Goal: Transaction & Acquisition: Purchase product/service

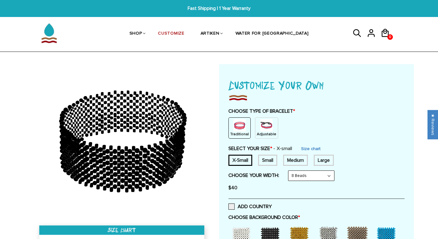
click at [262, 130] on img at bounding box center [266, 125] width 12 height 12
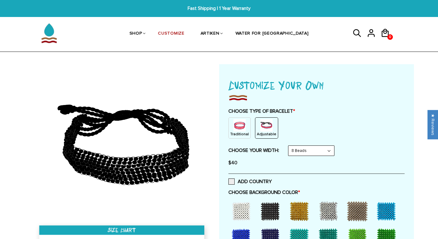
click at [328, 151] on select "8 Beads 6 Beads 10 Beads" at bounding box center [311, 151] width 46 height 10
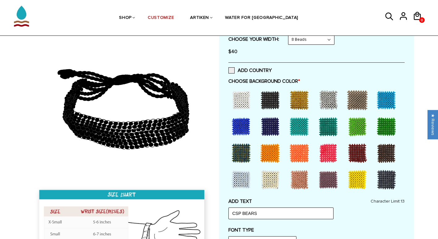
scroll to position [116, 0]
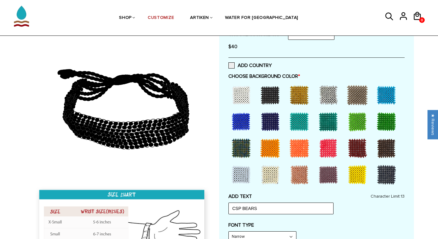
click at [324, 149] on div at bounding box center [328, 148] width 25 height 25
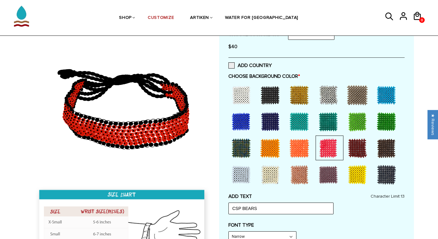
click at [248, 121] on div at bounding box center [241, 121] width 25 height 25
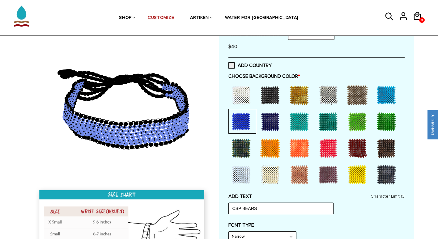
click at [370, 96] on div at bounding box center [359, 94] width 28 height 25
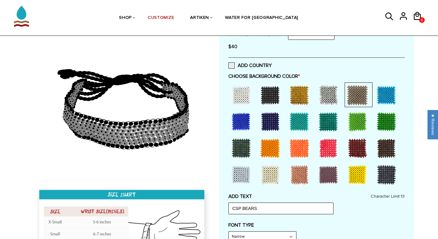
click at [375, 97] on div at bounding box center [386, 95] width 25 height 25
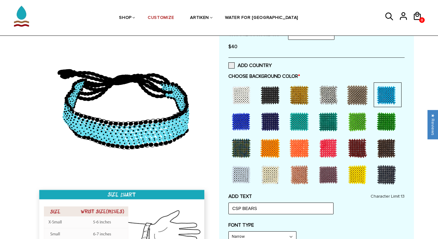
click at [319, 97] on div at bounding box center [328, 95] width 25 height 25
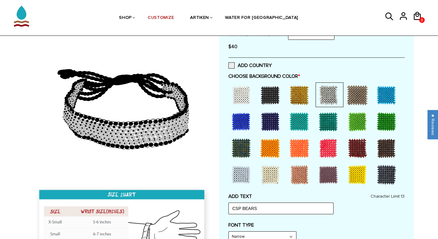
click at [249, 178] on div at bounding box center [241, 175] width 25 height 25
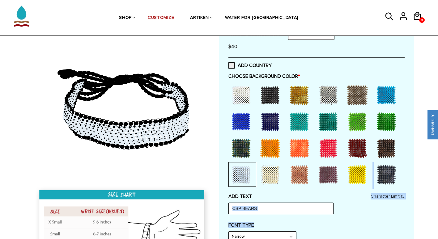
drag, startPoint x: 277, startPoint y: 219, endPoint x: 363, endPoint y: 160, distance: 103.8
drag, startPoint x: 363, startPoint y: 160, endPoint x: 350, endPoint y: 210, distance: 51.2
click at [350, 210] on div "ADD TEXT CSP BEARS Character Limit: 13" at bounding box center [316, 203] width 176 height 21
click at [323, 206] on input "CSP BEARS" at bounding box center [280, 209] width 105 height 12
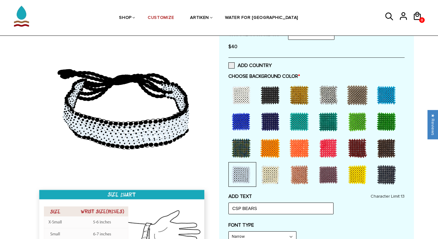
click at [349, 183] on div at bounding box center [357, 175] width 25 height 25
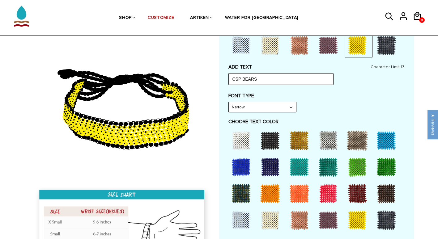
scroll to position [260, 0]
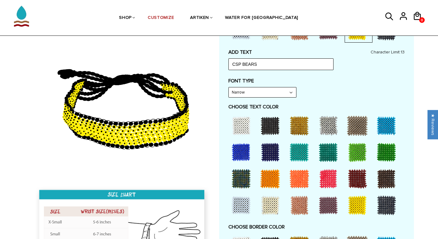
click at [274, 126] on div at bounding box center [270, 125] width 25 height 25
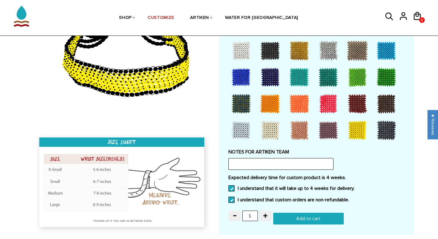
scroll to position [455, 0]
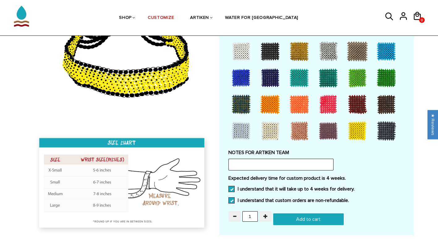
click at [269, 53] on div at bounding box center [270, 51] width 25 height 25
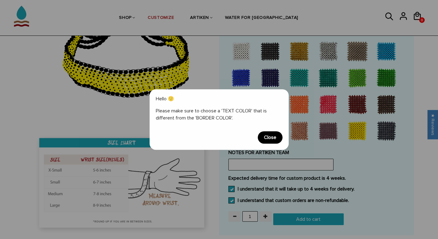
click at [267, 135] on span "Close" at bounding box center [270, 137] width 25 height 12
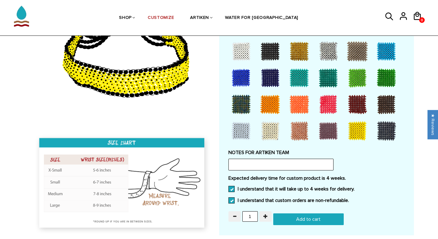
click at [349, 131] on div at bounding box center [357, 131] width 25 height 25
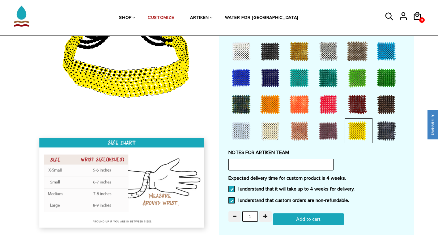
click at [231, 73] on div at bounding box center [241, 78] width 25 height 25
